Goal: Information Seeking & Learning: Learn about a topic

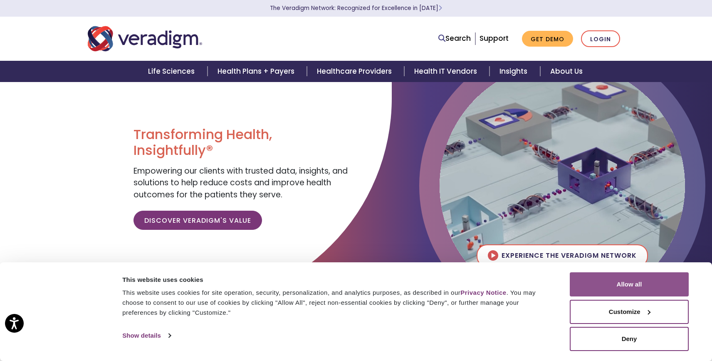
click at [600, 282] on button "Allow all" at bounding box center [629, 284] width 119 height 24
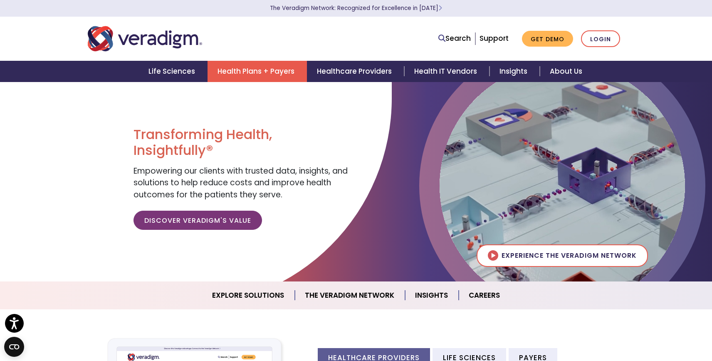
click at [254, 69] on link "Health Plans + Payers" at bounding box center [257, 71] width 99 height 21
